Goal: Find specific page/section: Find specific page/section

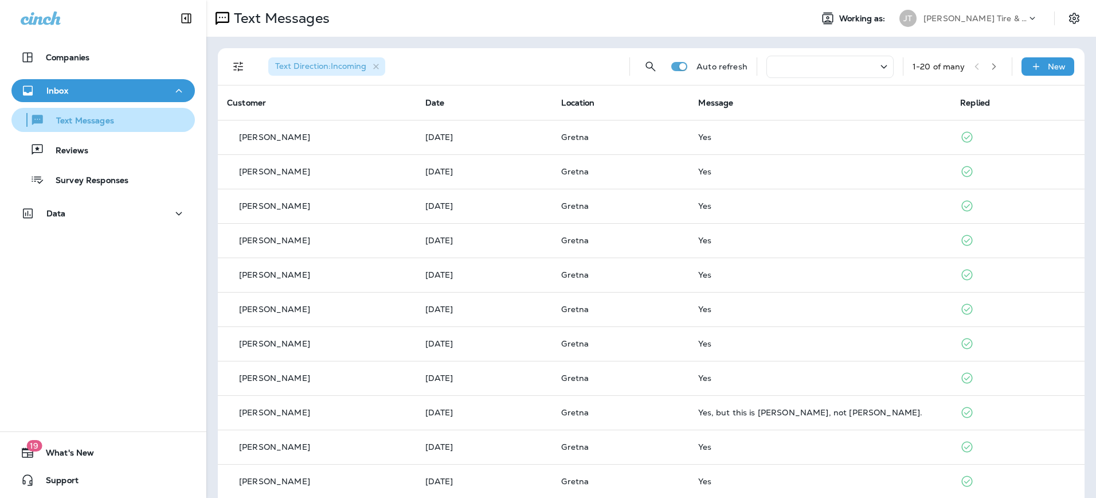
click at [73, 125] on p "Text Messages" at bounding box center [79, 121] width 69 height 11
click at [88, 119] on p "Text Messages" at bounding box center [79, 121] width 69 height 11
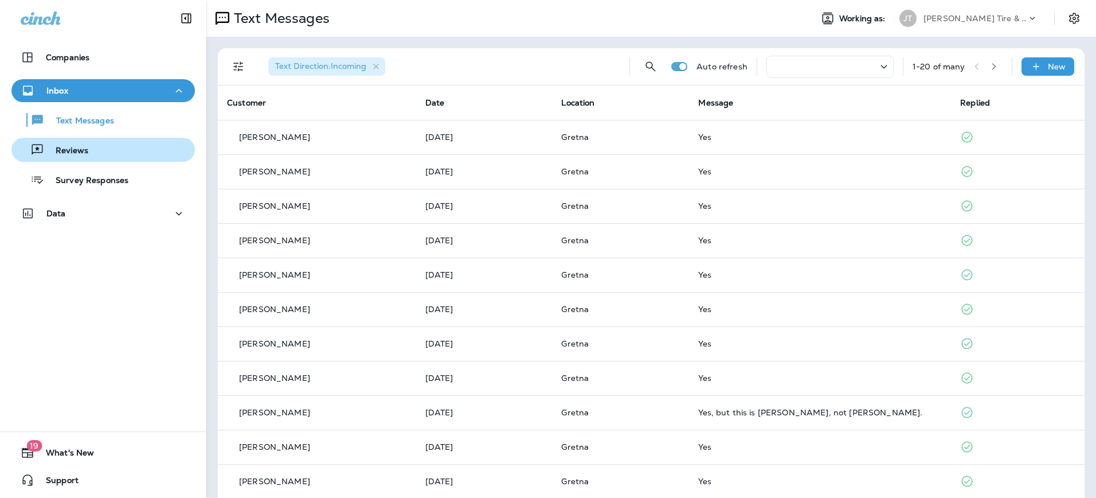
click at [83, 153] on p "Reviews" at bounding box center [66, 151] width 44 height 11
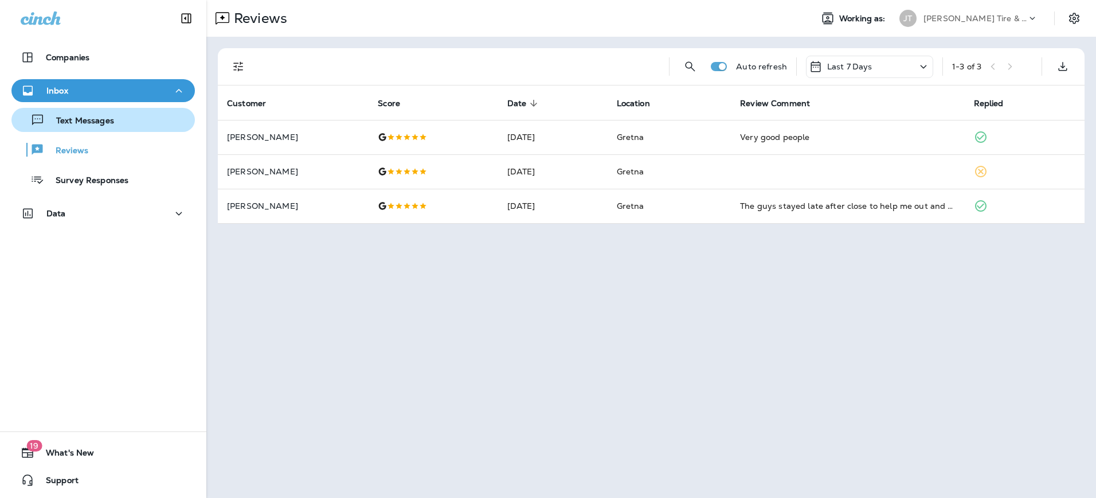
click at [87, 123] on p "Text Messages" at bounding box center [79, 121] width 69 height 11
